Goal: Task Accomplishment & Management: Use online tool/utility

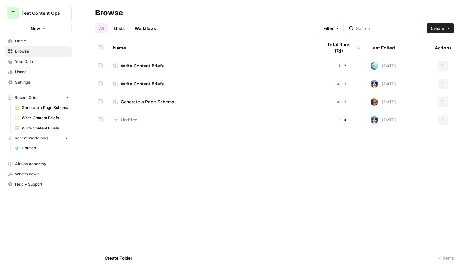
click at [43, 26] on button "New" at bounding box center [38, 29] width 67 height 10
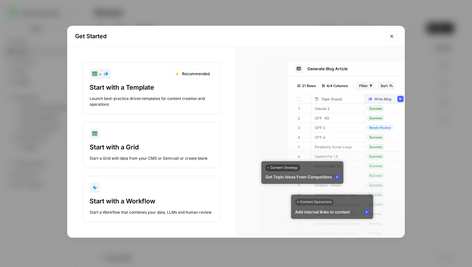
click at [163, 97] on div "Launch best-practice driven templates for content creation and operations" at bounding box center [152, 102] width 124 height 12
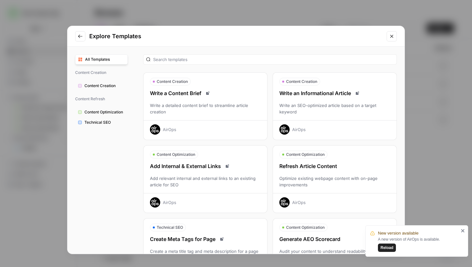
scroll to position [58, 0]
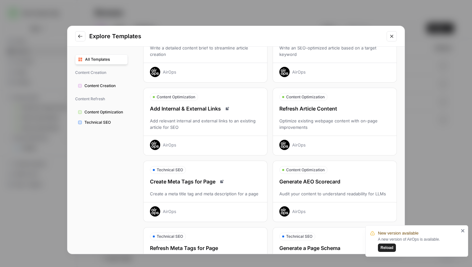
click at [338, 129] on div "Optimize existing webpage content with on-page improvements" at bounding box center [335, 124] width 124 height 13
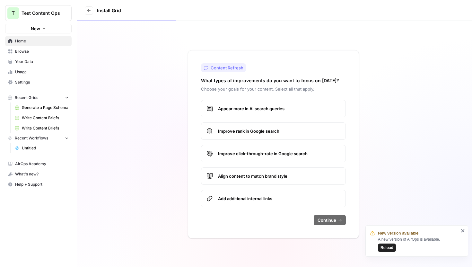
click at [284, 113] on label "Appear more in AI search queries" at bounding box center [273, 108] width 145 height 17
click at [282, 135] on label "Improve rank in Google search" at bounding box center [273, 130] width 145 height 17
click at [279, 178] on span "Align content to match brand style" at bounding box center [279, 176] width 122 height 6
click at [306, 206] on label "Add additional internal links" at bounding box center [273, 198] width 145 height 17
click at [324, 218] on span "Continue" at bounding box center [327, 220] width 19 height 6
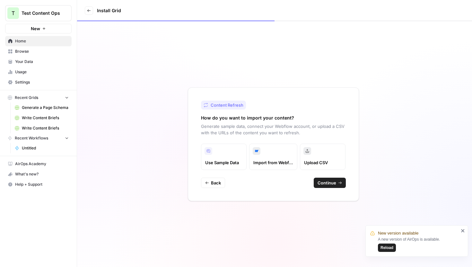
click at [325, 184] on span "Continue" at bounding box center [327, 183] width 19 height 6
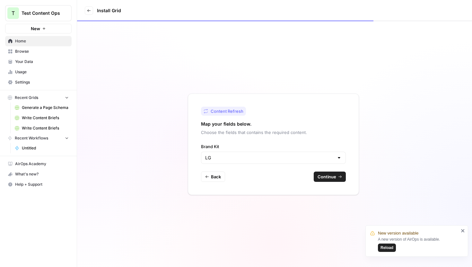
click at [318, 173] on button "Continue" at bounding box center [330, 177] width 32 height 10
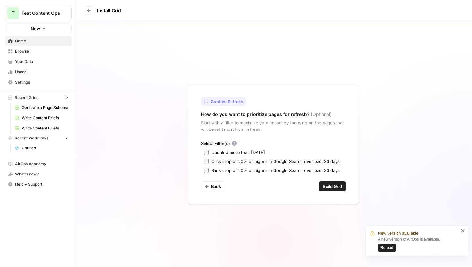
click at [330, 184] on span "Build Grid" at bounding box center [332, 186] width 19 height 6
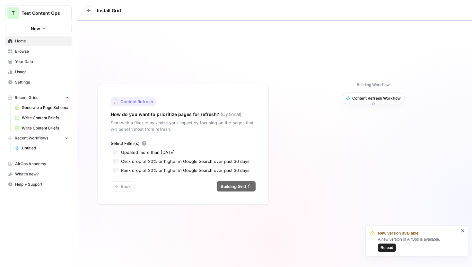
click at [461, 229] on icon "close" at bounding box center [463, 230] width 4 height 5
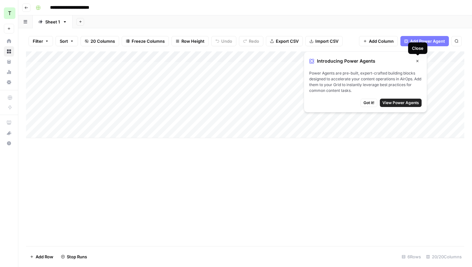
click at [419, 58] on button "Close" at bounding box center [418, 61] width 8 height 8
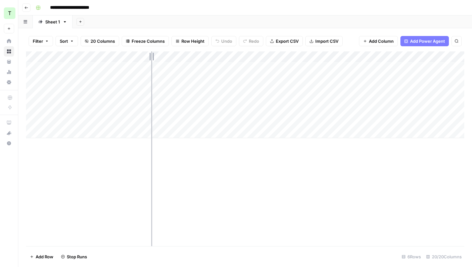
drag, startPoint x: 94, startPoint y: 57, endPoint x: 153, endPoint y: 64, distance: 59.9
click at [154, 64] on div "Add Column" at bounding box center [245, 94] width 439 height 87
click at [195, 199] on div "Add Column" at bounding box center [245, 148] width 439 height 195
